Goal: Task Accomplishment & Management: Use online tool/utility

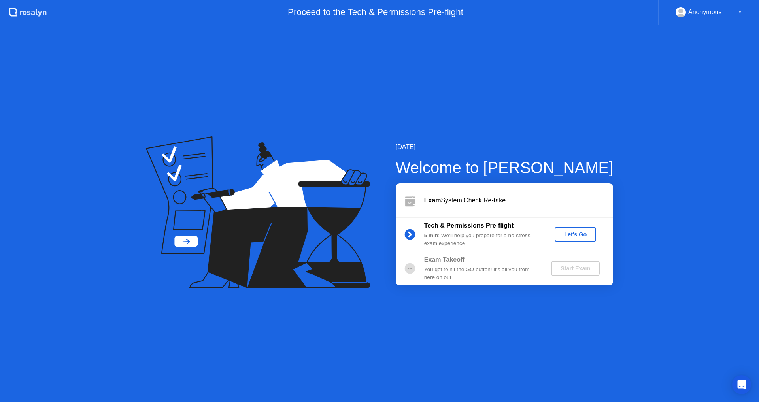
click at [571, 233] on div "Let's Go" at bounding box center [575, 234] width 35 height 6
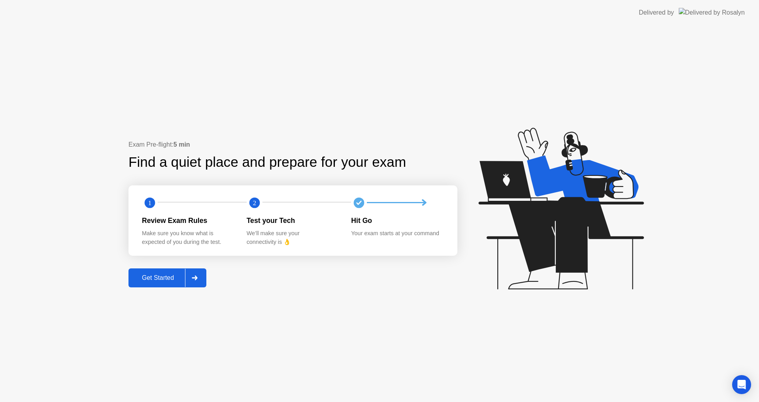
click at [164, 275] on div "Get Started" at bounding box center [158, 277] width 54 height 7
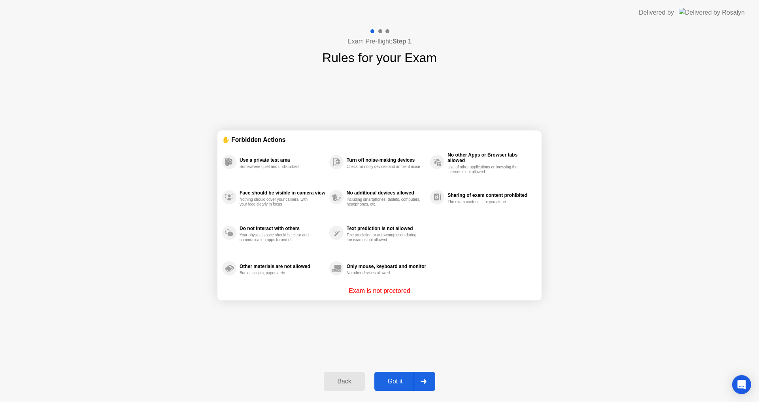
click at [397, 384] on div "Got it" at bounding box center [395, 381] width 37 height 7
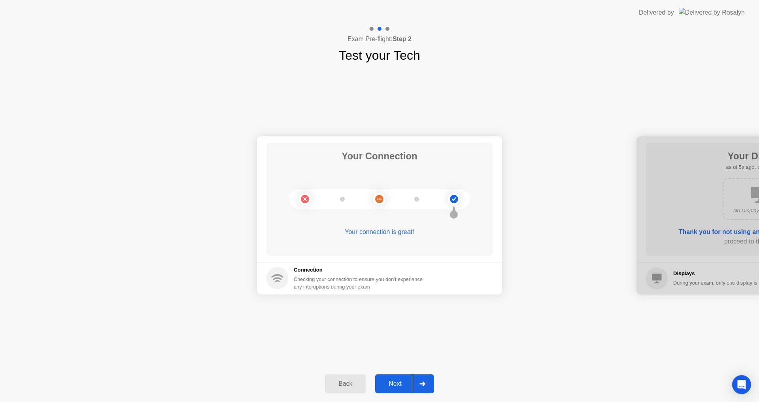
click at [394, 387] on div "Next" at bounding box center [394, 383] width 35 height 7
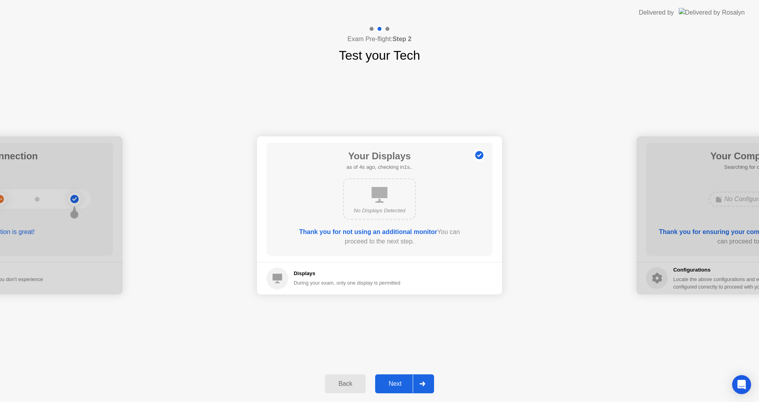
click at [397, 381] on div "Next" at bounding box center [394, 383] width 35 height 7
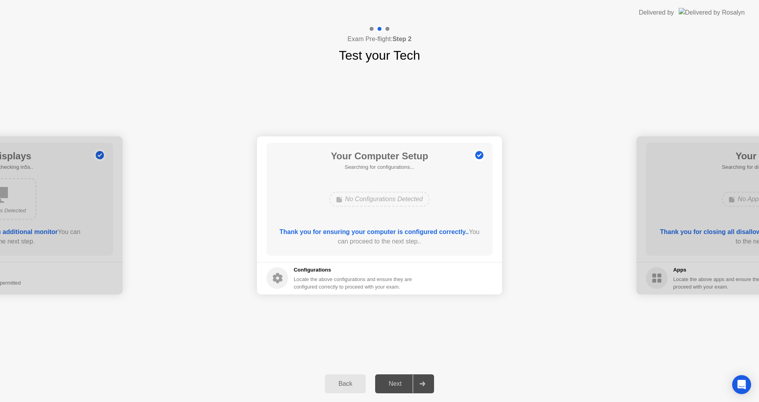
click at [324, 191] on div "No Configurations Detected" at bounding box center [379, 199] width 181 height 21
click at [401, 381] on div "Next" at bounding box center [394, 383] width 35 height 7
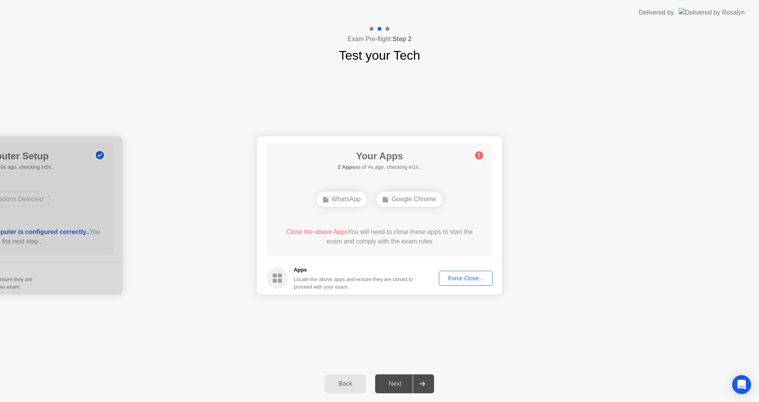
click at [460, 279] on div "Force Close..." at bounding box center [465, 278] width 48 height 6
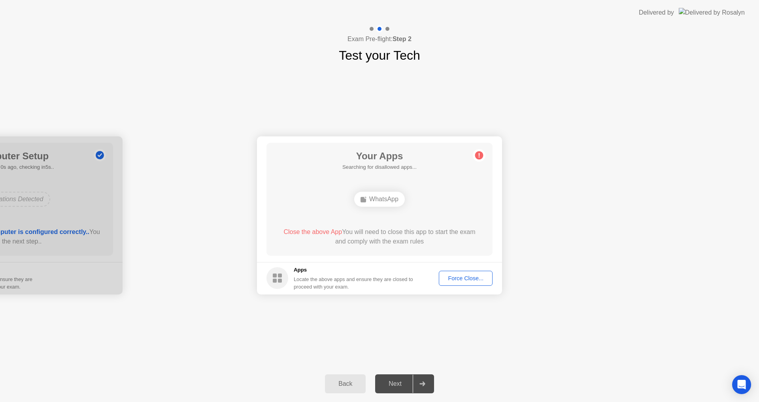
click at [471, 281] on div "Force Close..." at bounding box center [465, 278] width 48 height 6
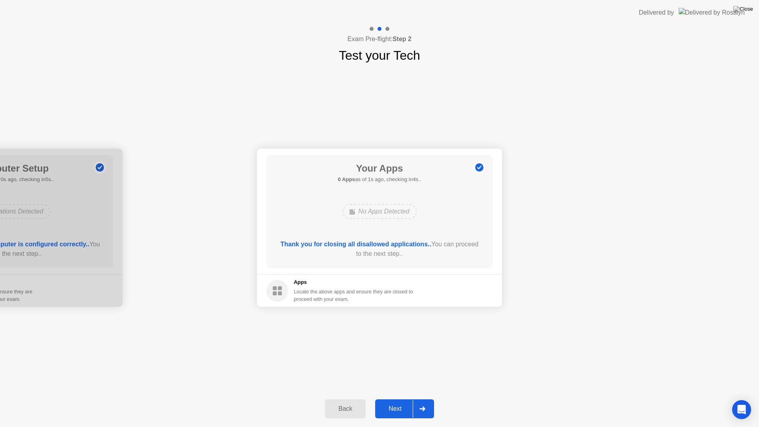
click at [400, 402] on div "Next" at bounding box center [394, 408] width 35 height 7
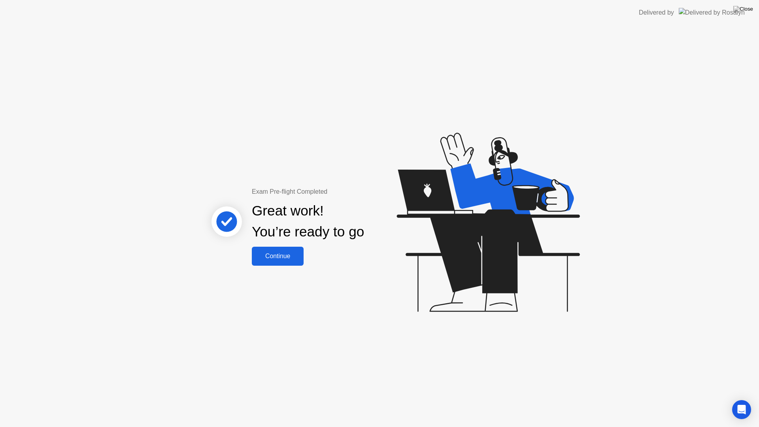
click at [283, 254] on div "Continue" at bounding box center [277, 256] width 47 height 7
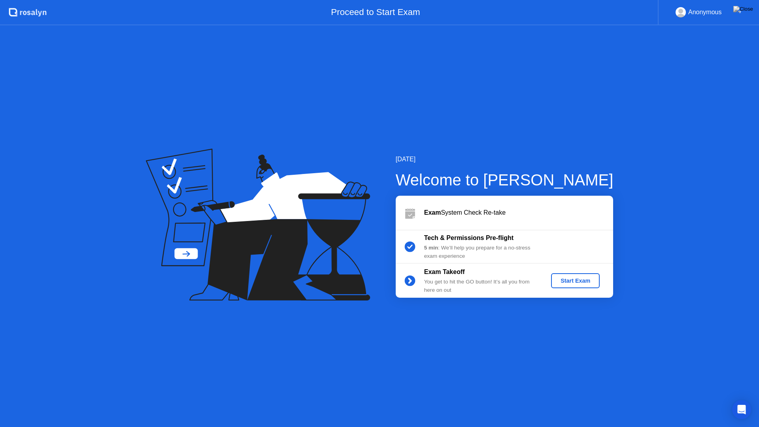
click at [587, 281] on div "Start Exam" at bounding box center [575, 280] width 42 height 6
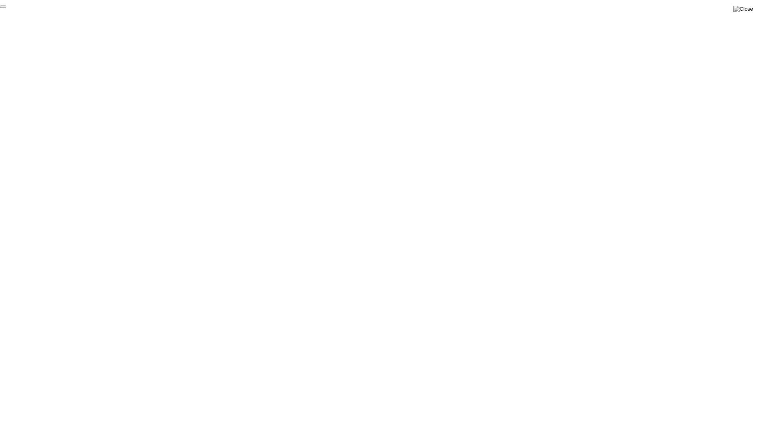
click div "End Proctoring Session"
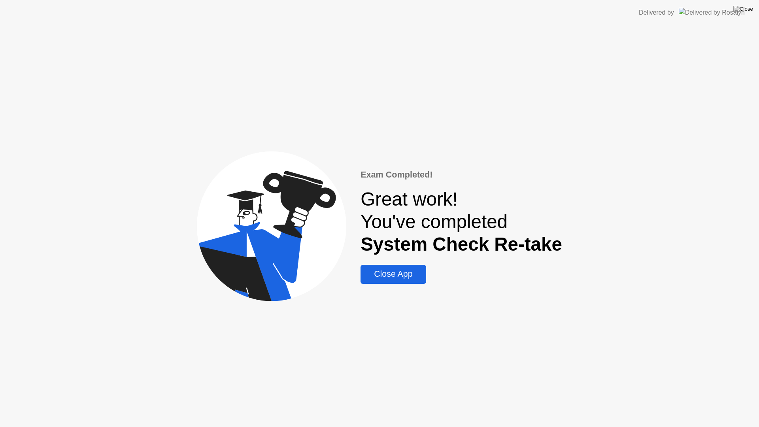
click at [394, 286] on div "Exam Completed! Great work! You've completed System Check Re-take Close App" at bounding box center [379, 226] width 759 height 402
click at [396, 272] on div "Close App" at bounding box center [393, 274] width 60 height 10
